Goal: Task Accomplishment & Management: Manage account settings

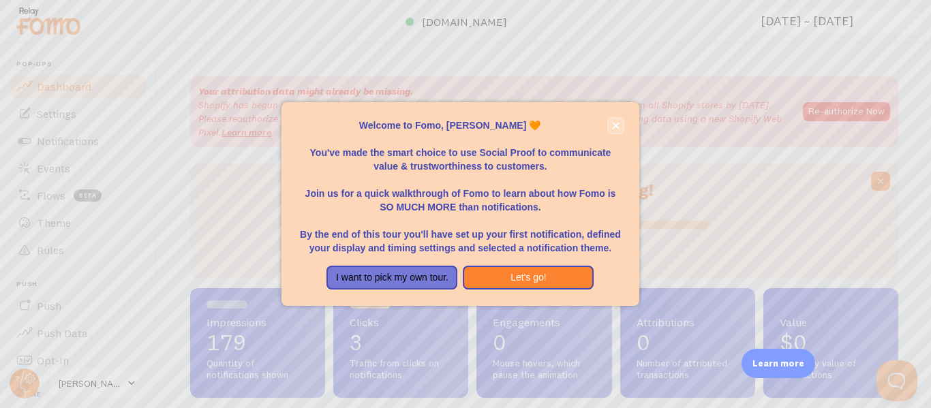
click at [614, 122] on icon "close," at bounding box center [615, 125] width 7 height 7
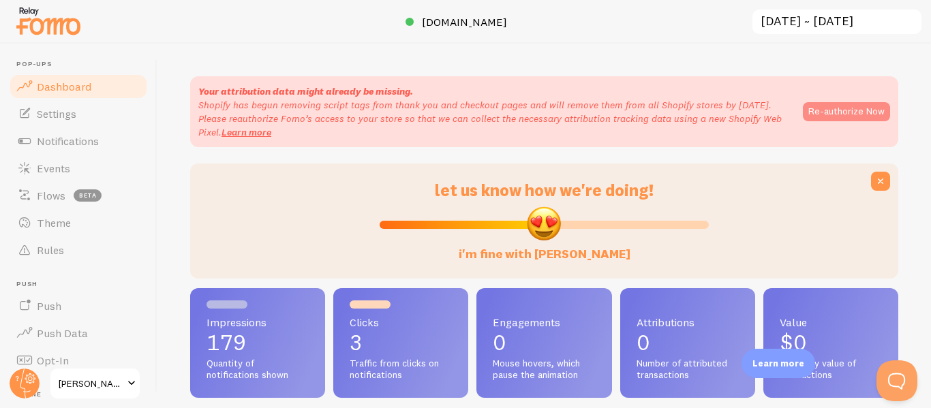
click at [843, 111] on button "Re-authorize Now" at bounding box center [845, 111] width 87 height 19
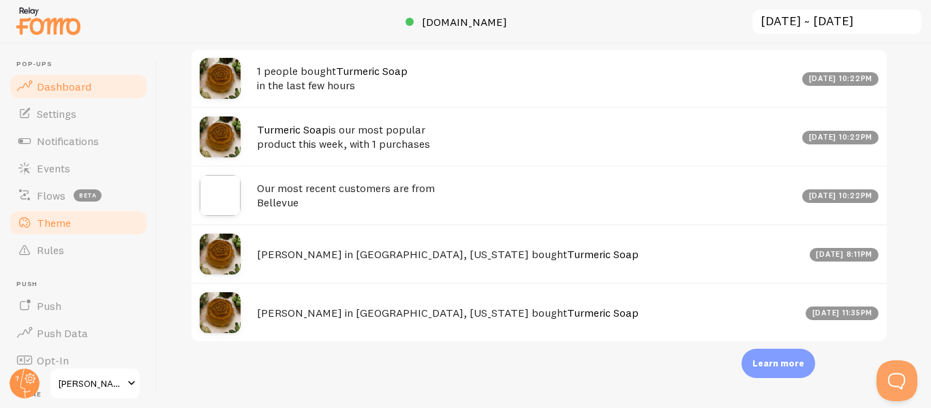
click at [65, 225] on span "Theme" at bounding box center [54, 223] width 34 height 14
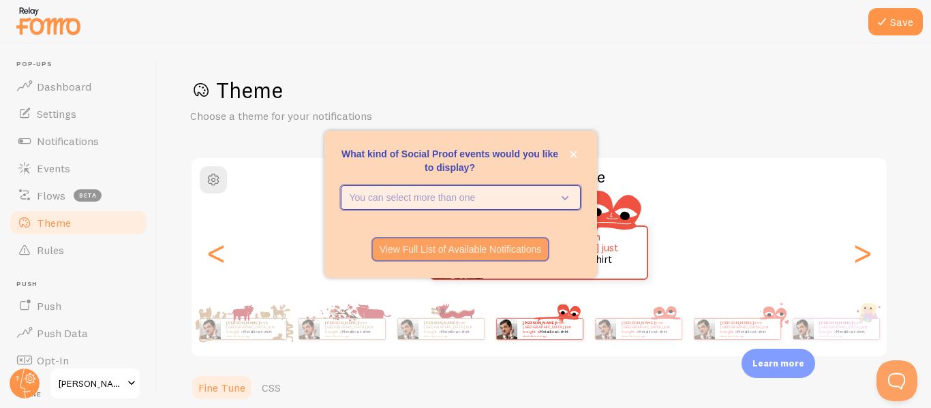
click at [568, 197] on icon "What kind of Social Proof events would you like to display?" at bounding box center [561, 197] width 19 height 15
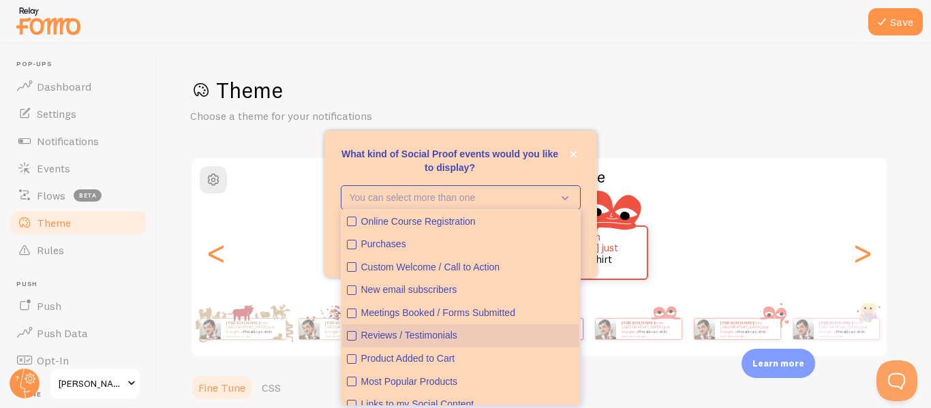
click at [352, 335] on icon "Reviews / Testimonials" at bounding box center [351, 336] width 8 height 8
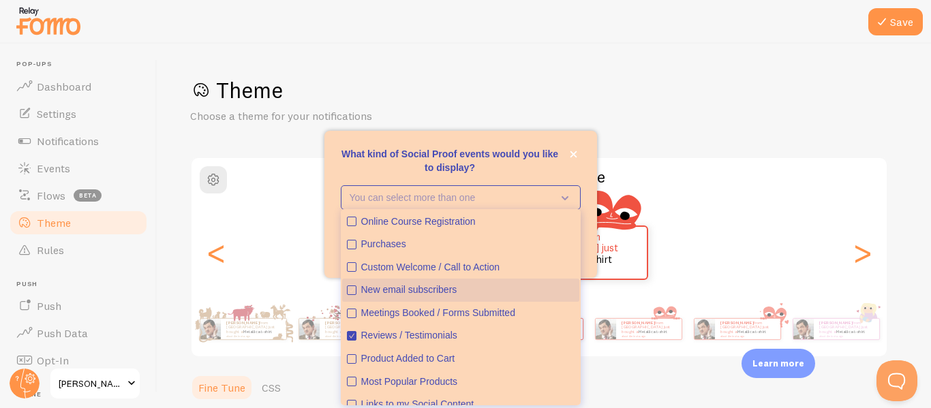
click at [353, 292] on icon "New email subscribers" at bounding box center [351, 290] width 8 height 8
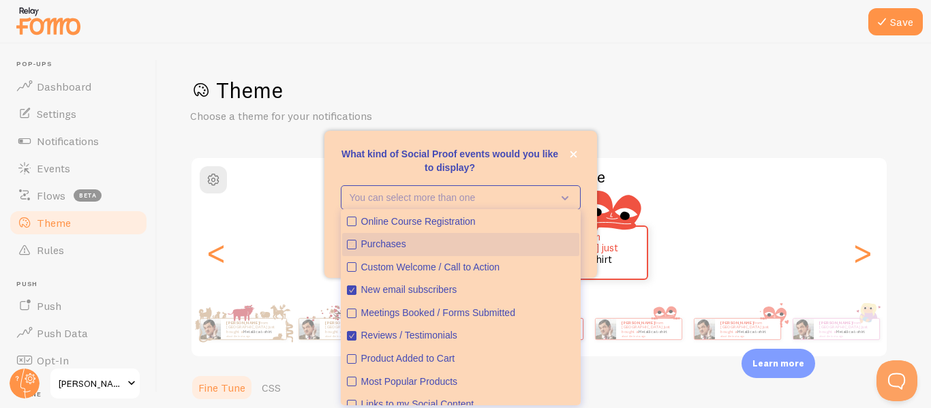
click at [353, 249] on button "Purchases" at bounding box center [460, 244] width 237 height 23
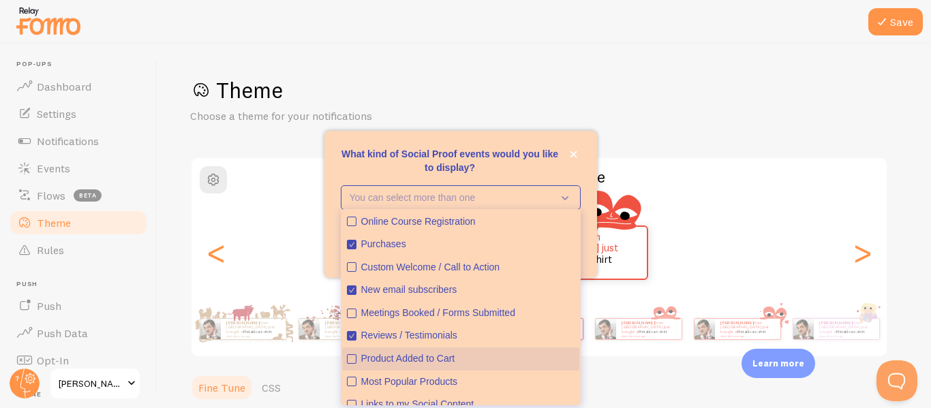
click at [354, 360] on icon "Product Added to Cart" at bounding box center [351, 359] width 8 height 8
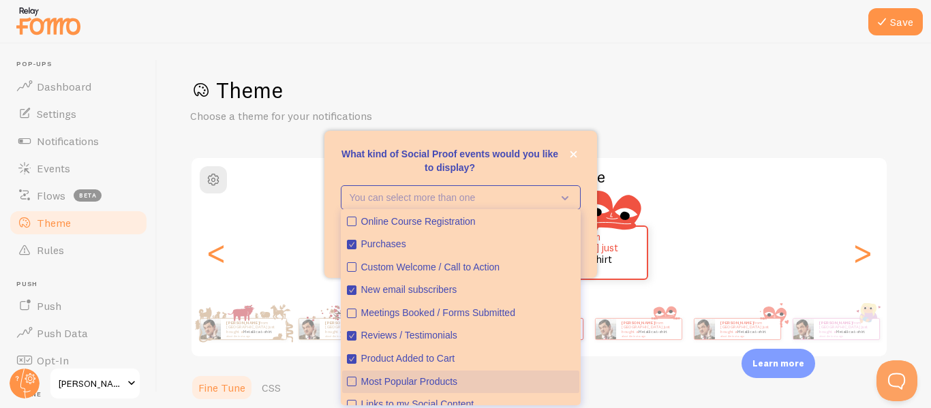
click at [349, 386] on icon "Most Popular Products" at bounding box center [351, 381] width 8 height 8
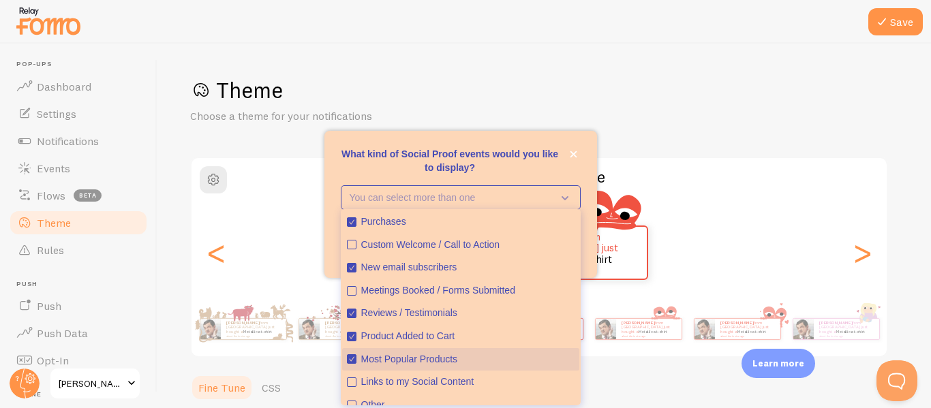
scroll to position [35, 0]
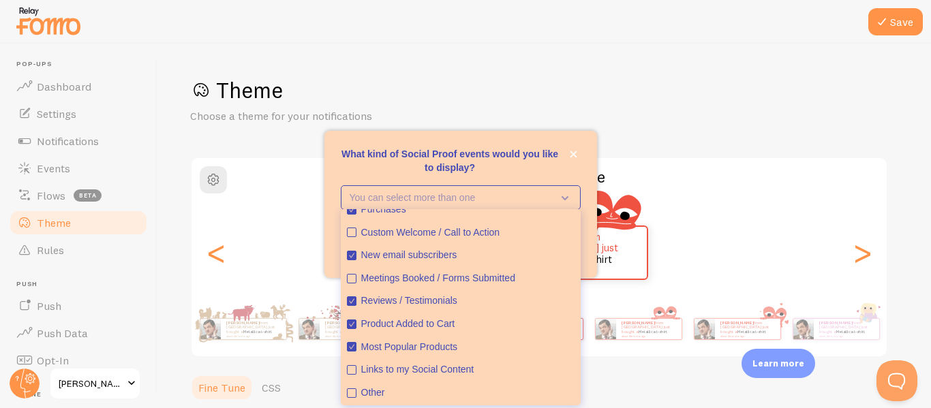
click at [563, 176] on div "What kind of Social Proof events would you like to display?" at bounding box center [460, 179] width 272 height 11
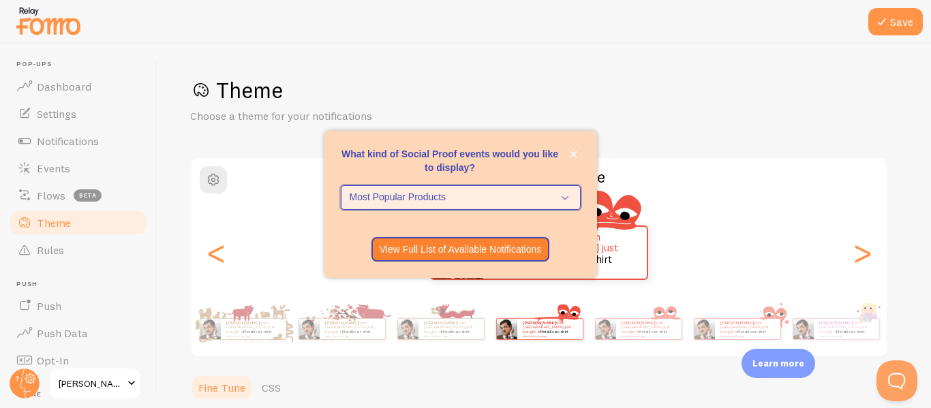
click at [567, 198] on icon "What kind of Social Proof events would you like to display?" at bounding box center [561, 197] width 19 height 15
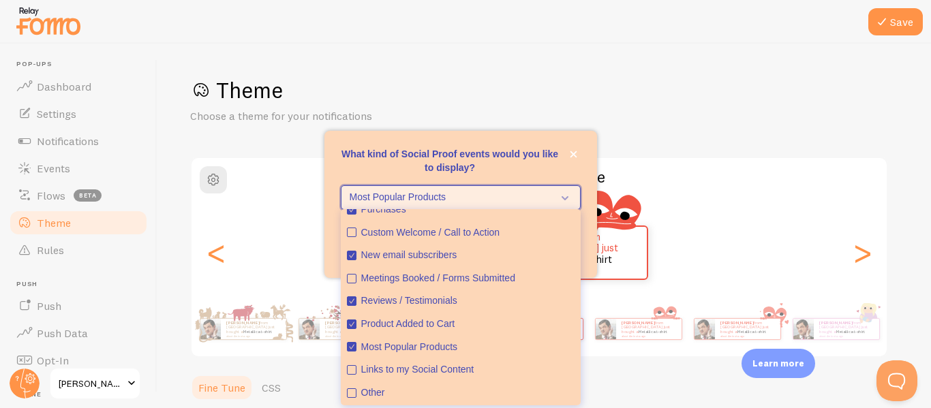
click at [567, 198] on icon "What kind of Social Proof events would you like to display?" at bounding box center [561, 197] width 19 height 15
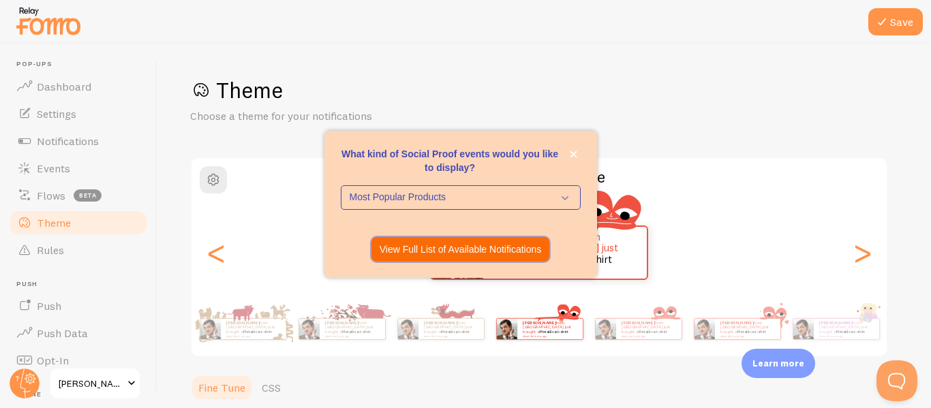
click at [513, 252] on p "View Full List of Available Notifications" at bounding box center [460, 250] width 162 height 14
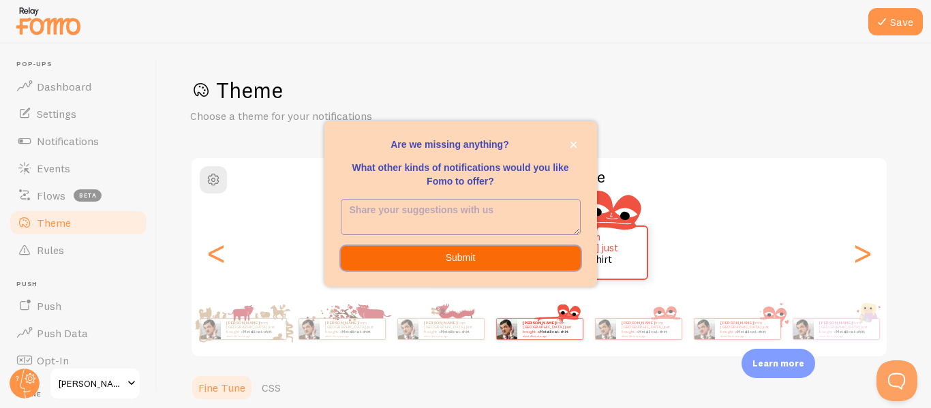
click at [505, 259] on button "Submit" at bounding box center [461, 258] width 240 height 25
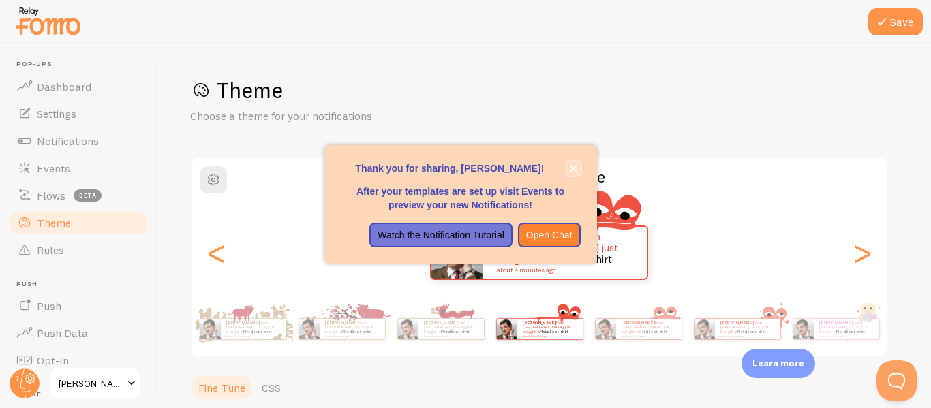
click at [576, 169] on icon "close," at bounding box center [573, 168] width 7 height 7
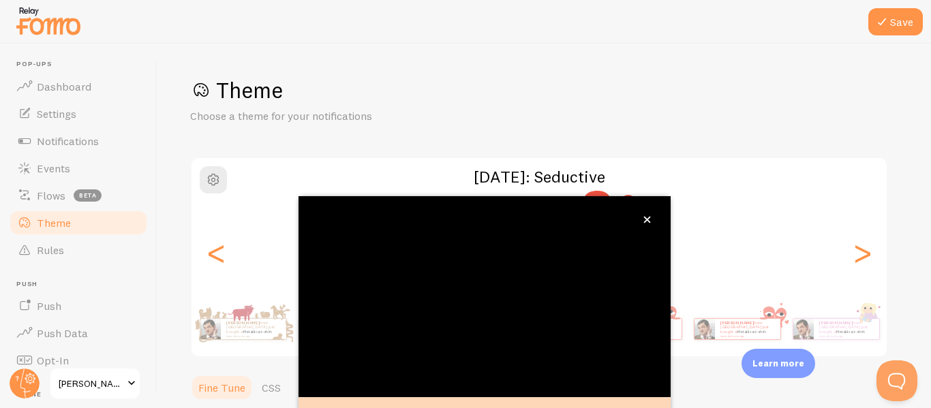
scroll to position [161, 0]
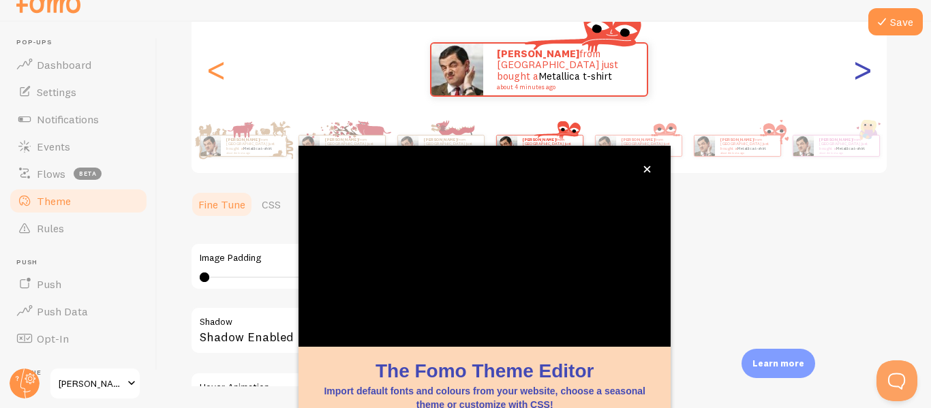
click at [864, 71] on div ">" at bounding box center [862, 69] width 16 height 98
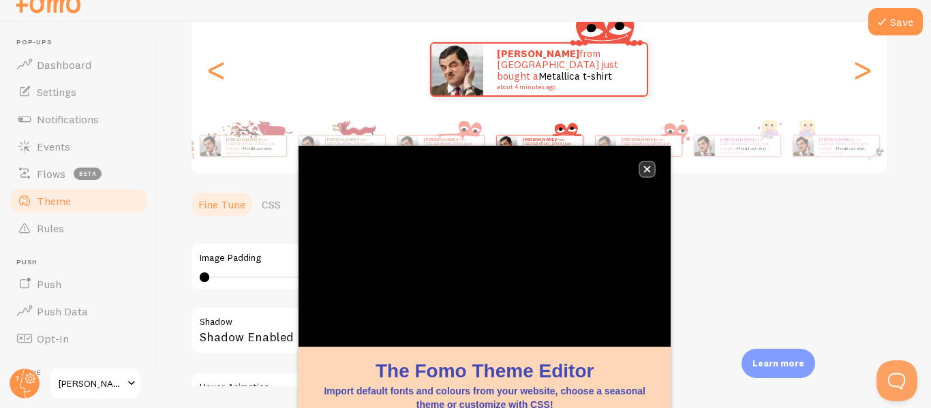
click at [646, 169] on icon "close," at bounding box center [647, 169] width 7 height 7
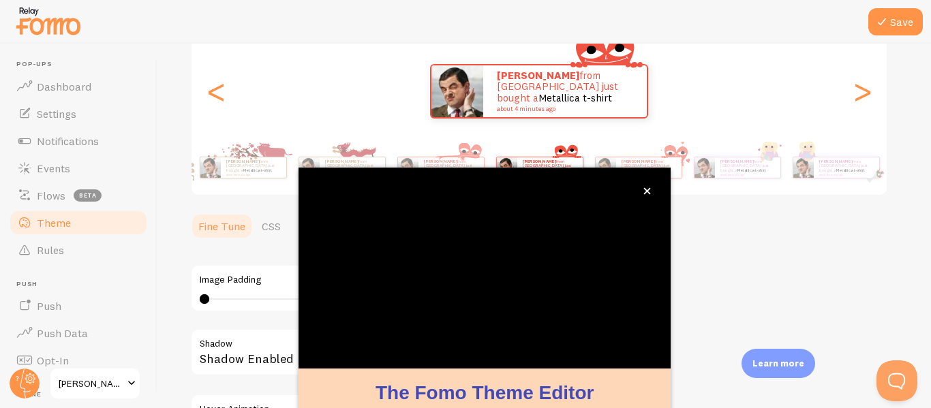
scroll to position [18, 0]
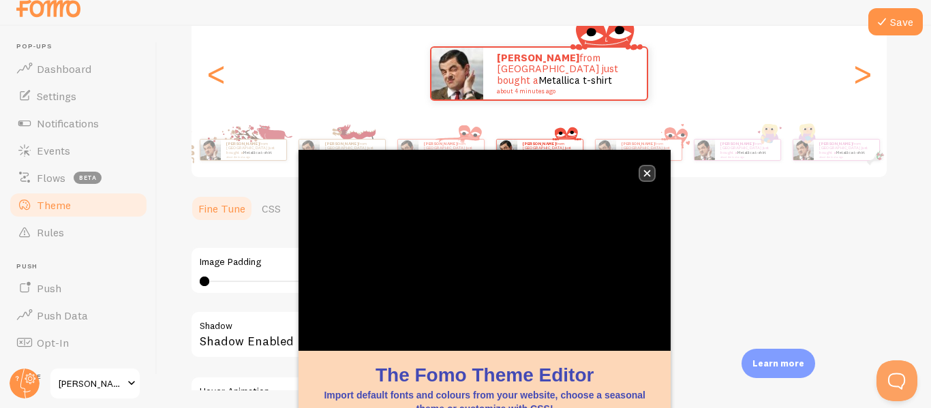
click at [650, 177] on button "close," at bounding box center [647, 173] width 14 height 14
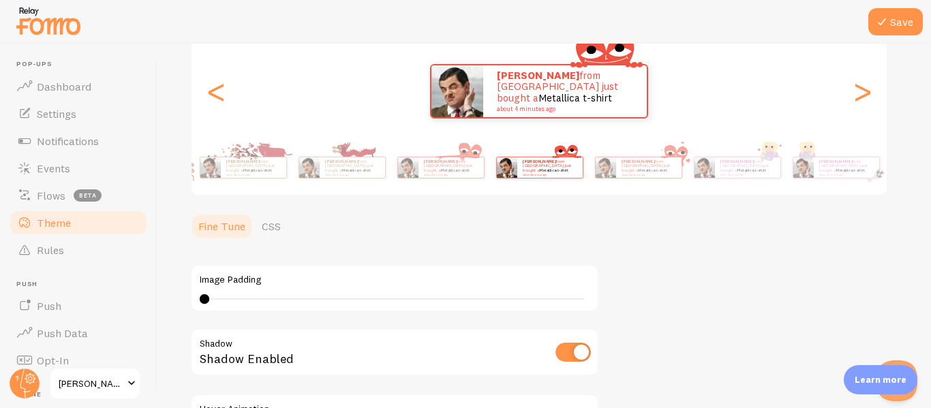
scroll to position [0, 0]
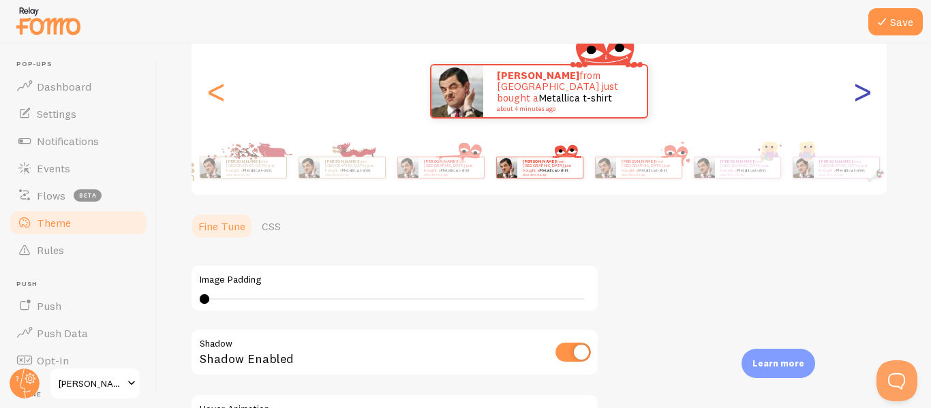
click at [865, 93] on div ">" at bounding box center [862, 91] width 16 height 98
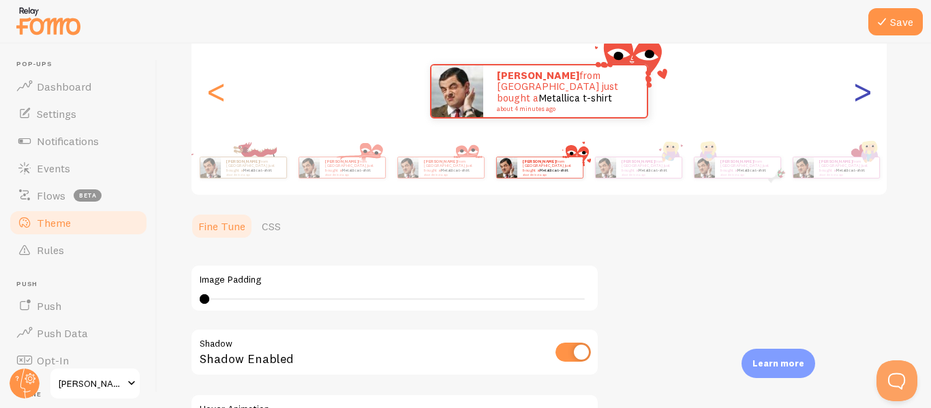
click at [865, 93] on div ">" at bounding box center [862, 91] width 16 height 98
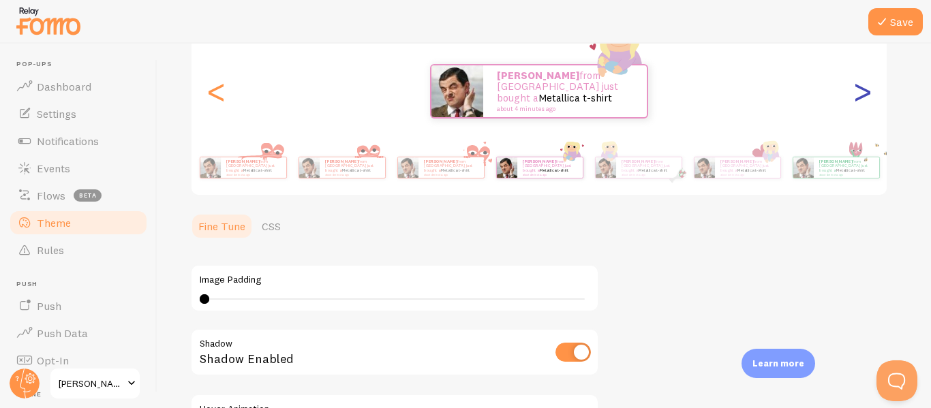
click at [865, 93] on div ">" at bounding box center [862, 91] width 16 height 98
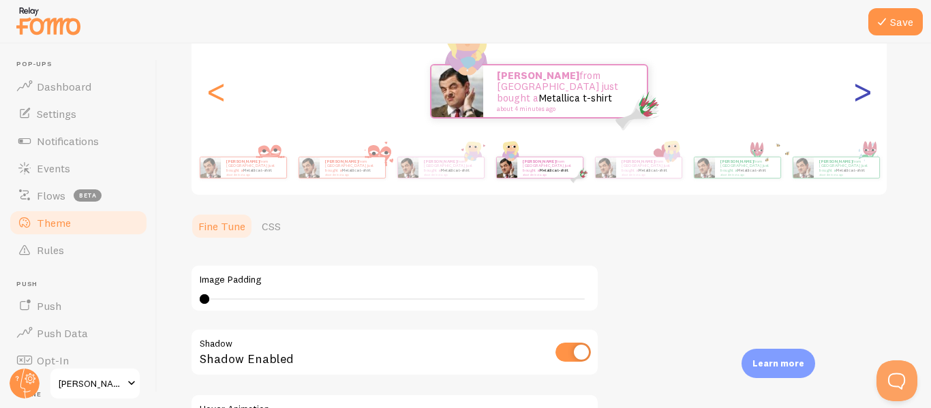
click at [865, 93] on div ">" at bounding box center [862, 91] width 16 height 98
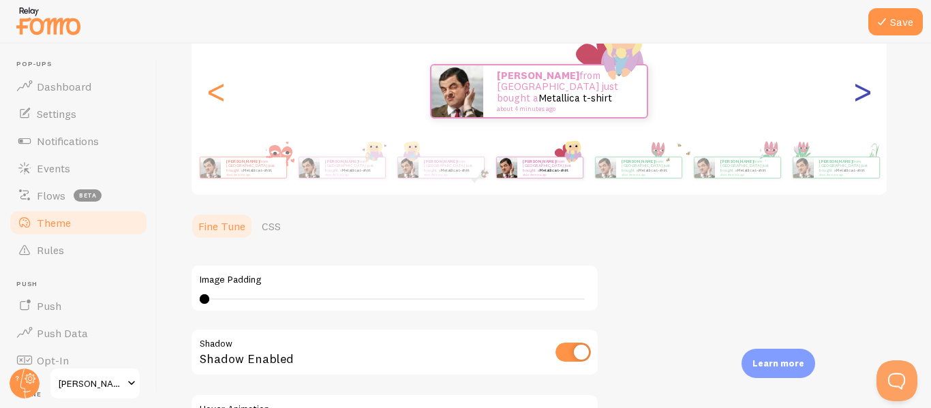
click at [865, 93] on div ">" at bounding box center [862, 91] width 16 height 98
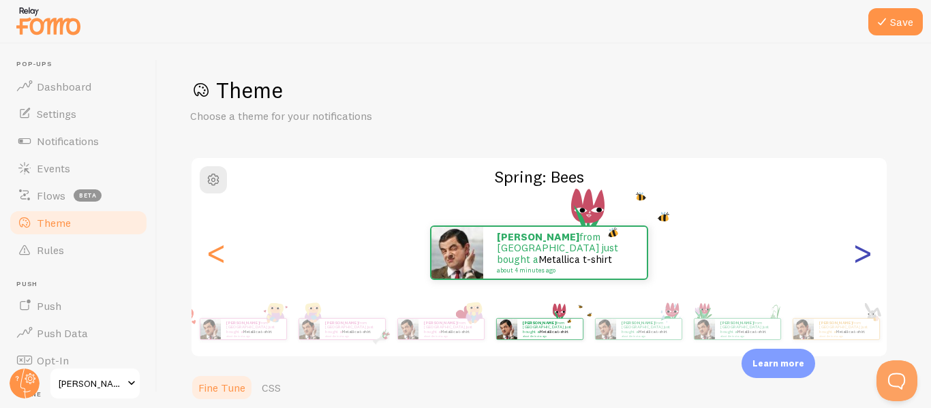
click at [866, 251] on div ">" at bounding box center [862, 253] width 16 height 98
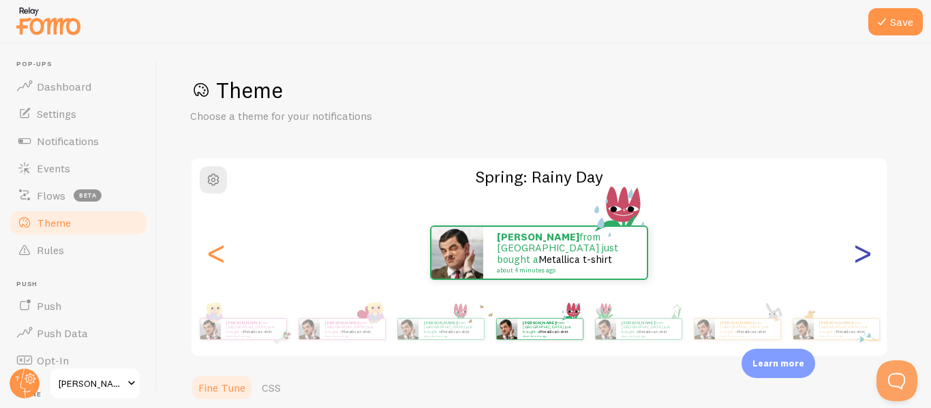
click at [866, 251] on div ">" at bounding box center [862, 253] width 16 height 98
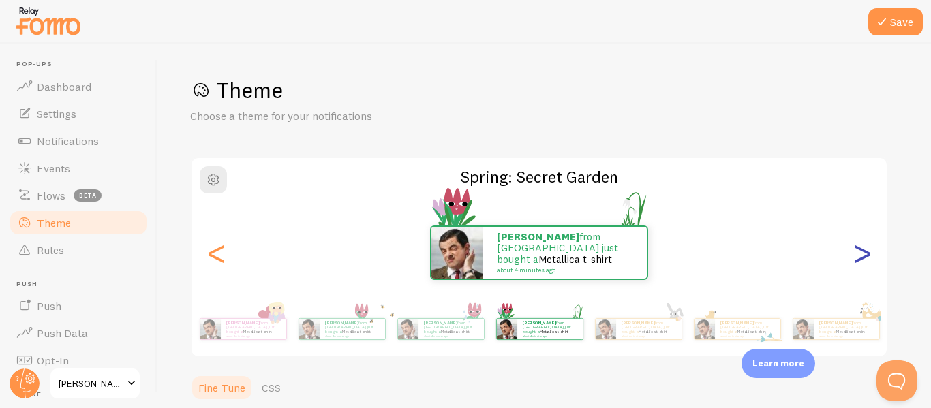
click at [866, 251] on div ">" at bounding box center [862, 253] width 16 height 98
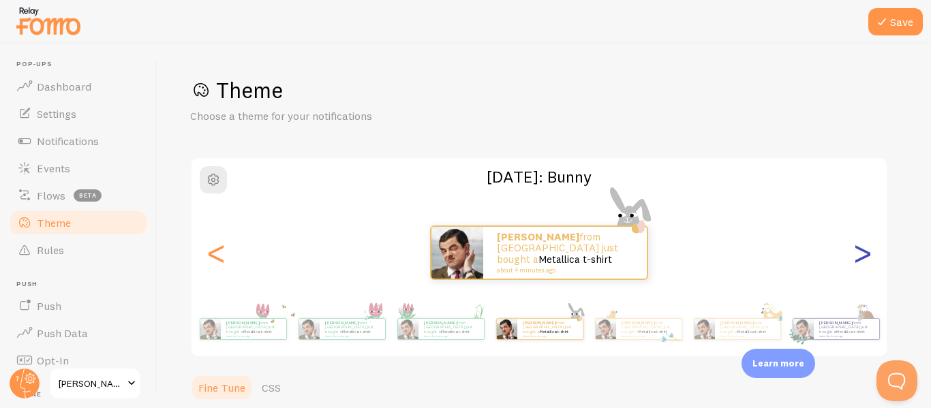
click at [866, 251] on div ">" at bounding box center [862, 253] width 16 height 98
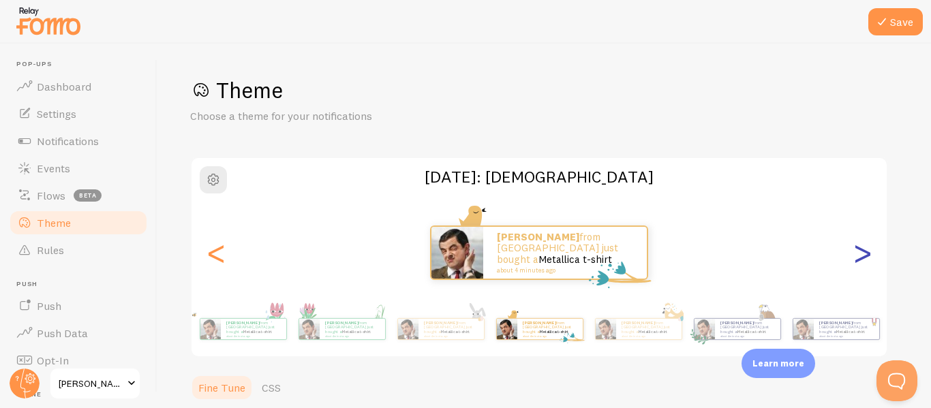
click at [866, 251] on div ">" at bounding box center [862, 253] width 16 height 98
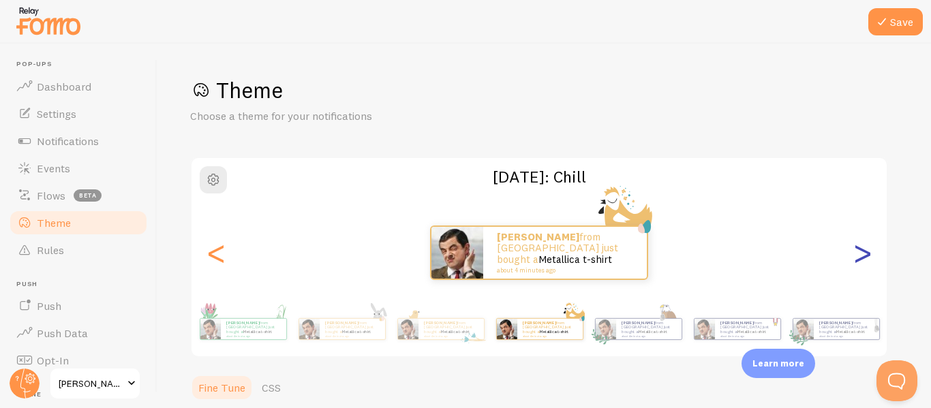
click at [866, 251] on div ">" at bounding box center [862, 253] width 16 height 98
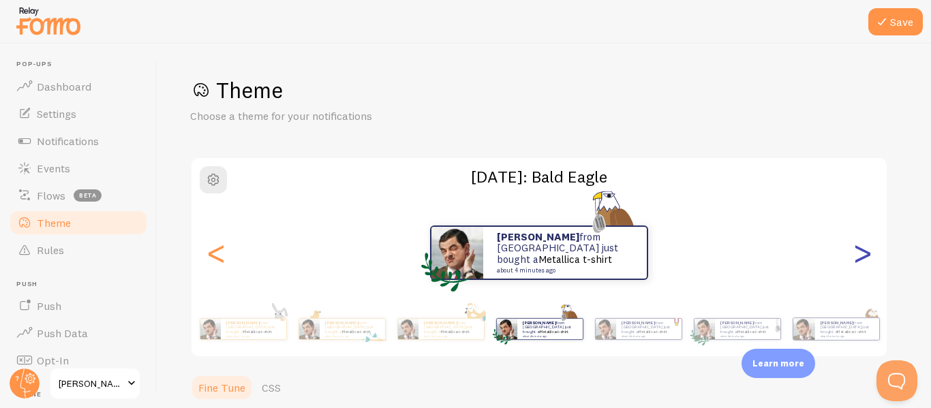
click at [866, 251] on div ">" at bounding box center [862, 253] width 16 height 98
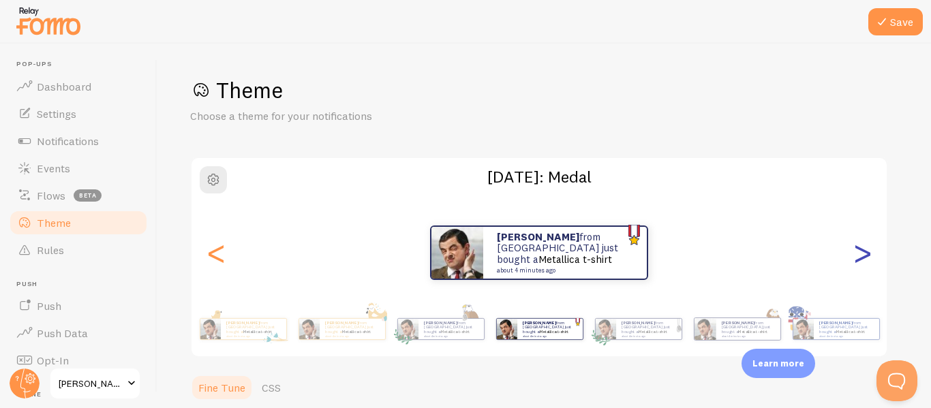
click at [866, 251] on div ">" at bounding box center [862, 253] width 16 height 98
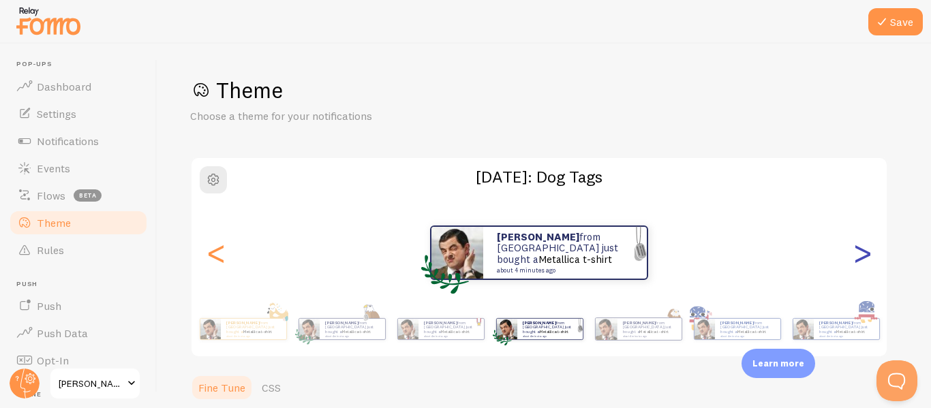
click at [866, 251] on div ">" at bounding box center [862, 253] width 16 height 98
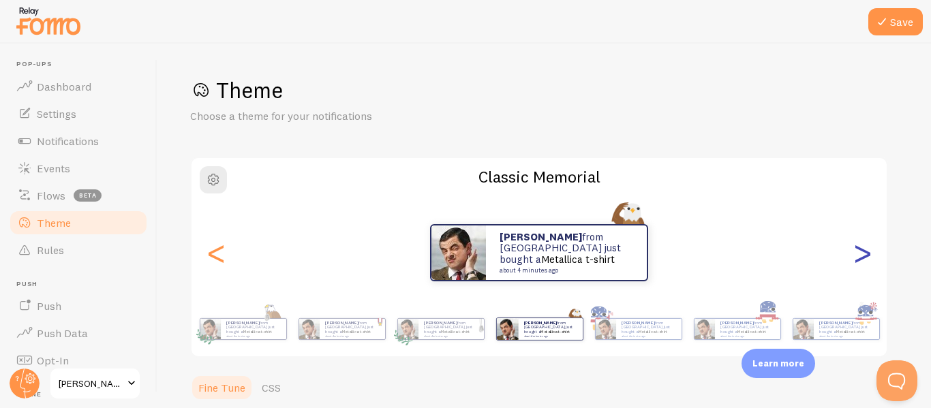
click at [866, 251] on div ">" at bounding box center [862, 253] width 16 height 98
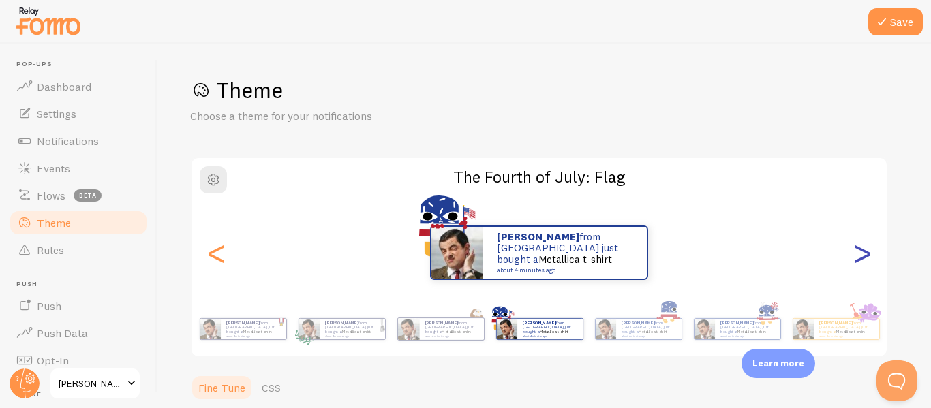
click at [866, 251] on div ">" at bounding box center [862, 253] width 16 height 98
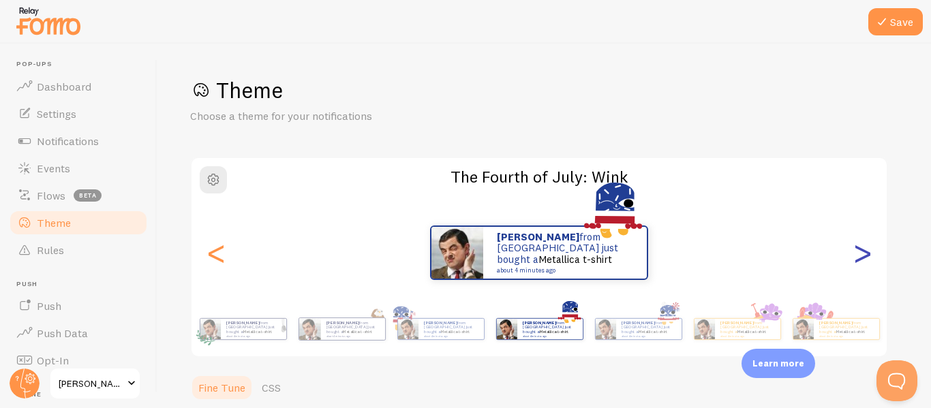
click at [866, 251] on div ">" at bounding box center [862, 253] width 16 height 98
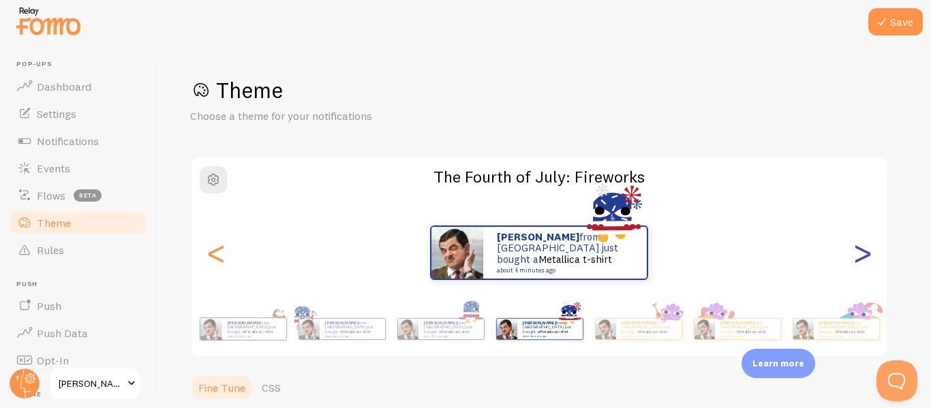
click at [866, 251] on div ">" at bounding box center [862, 253] width 16 height 98
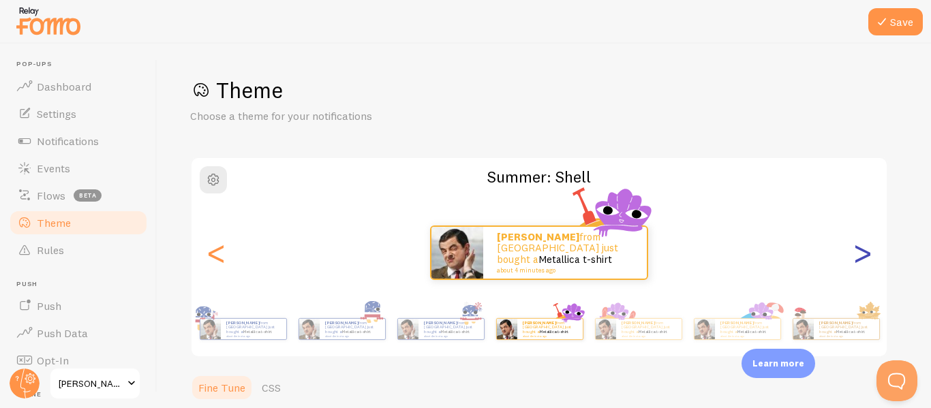
click at [866, 251] on div ">" at bounding box center [862, 253] width 16 height 98
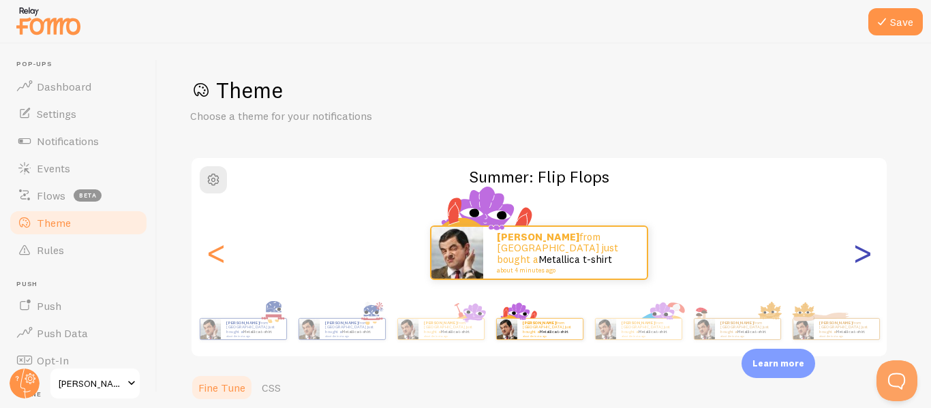
click at [866, 251] on div ">" at bounding box center [862, 253] width 16 height 98
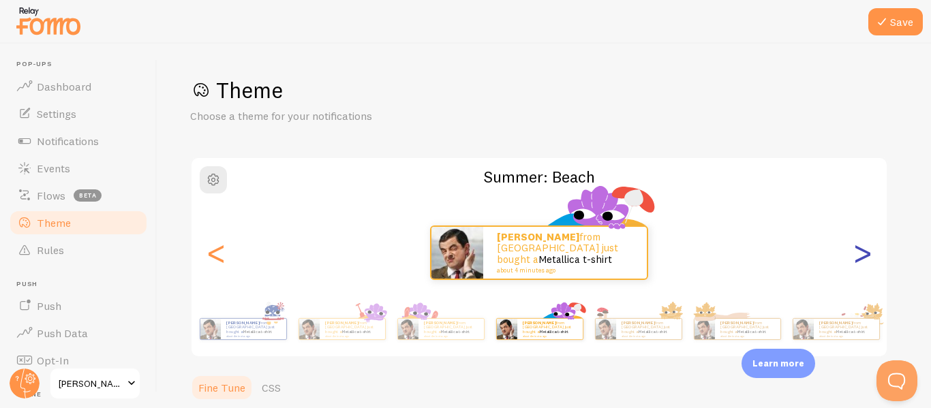
click at [866, 251] on div ">" at bounding box center [862, 253] width 16 height 98
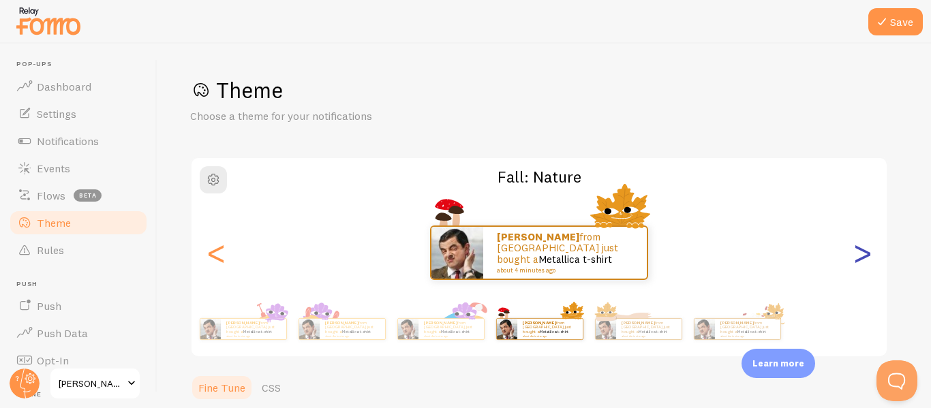
click at [866, 251] on div ">" at bounding box center [862, 253] width 16 height 98
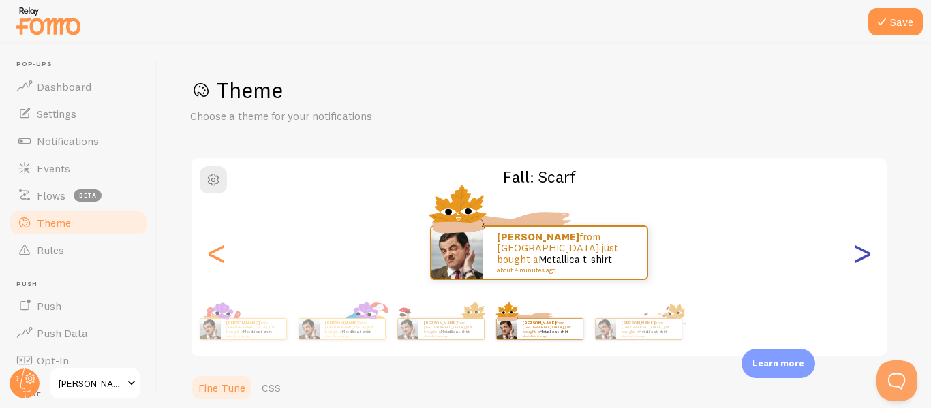
click at [862, 249] on div ">" at bounding box center [862, 253] width 16 height 98
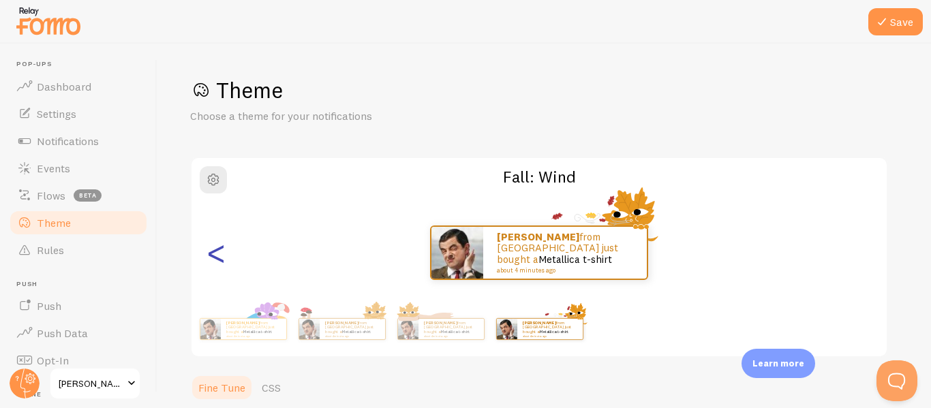
click at [211, 246] on div "<" at bounding box center [216, 253] width 16 height 98
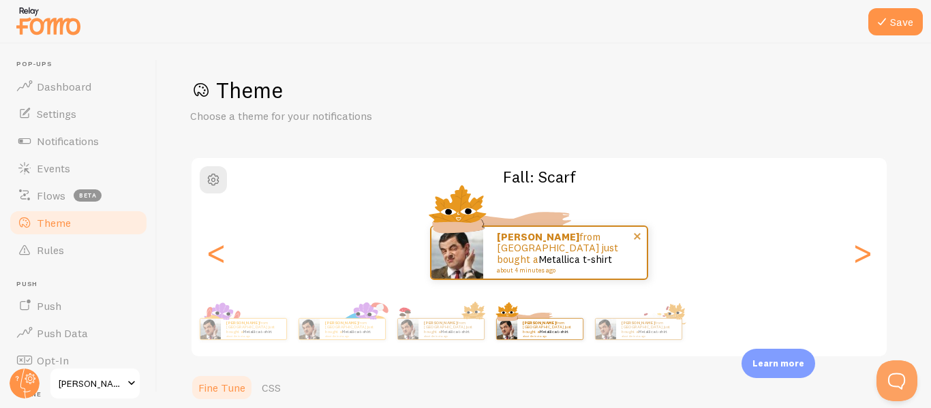
click at [542, 243] on p "Tangela from United States just bought a Metallica t-shirt about 4 minutes ago" at bounding box center [565, 253] width 136 height 42
click at [909, 24] on button "Save" at bounding box center [895, 21] width 54 height 27
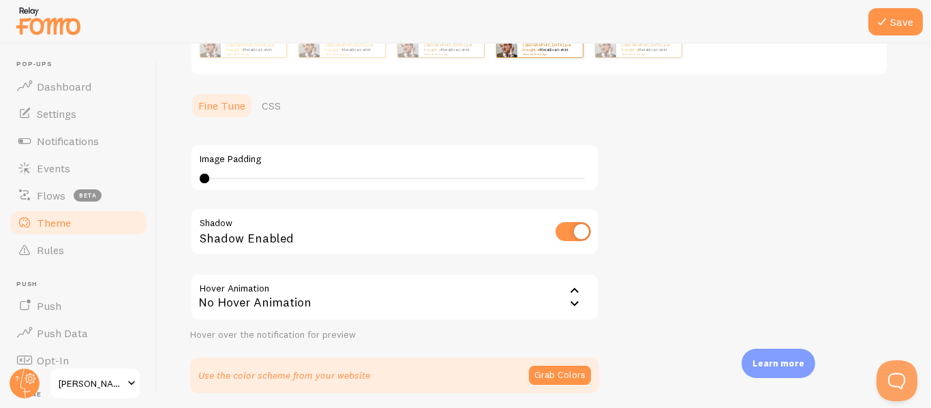
scroll to position [332, 0]
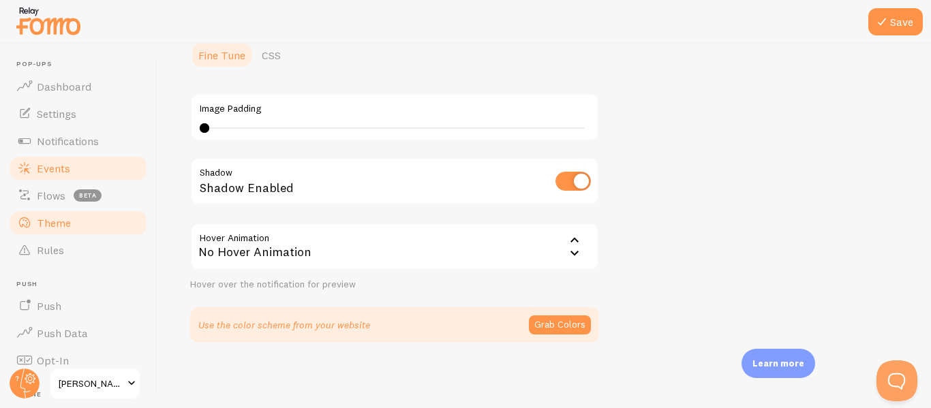
click at [84, 162] on link "Events" at bounding box center [78, 168] width 140 height 27
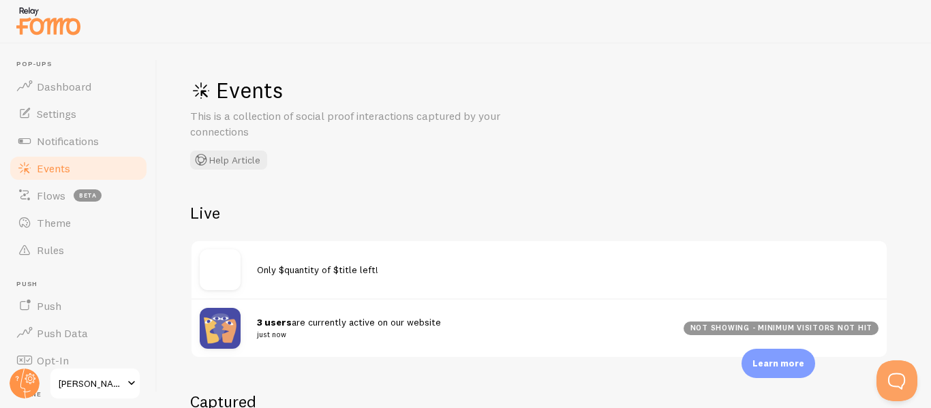
click at [297, 270] on span "Only $quantity of $title left!" at bounding box center [317, 270] width 121 height 12
